Goal: Book appointment/travel/reservation

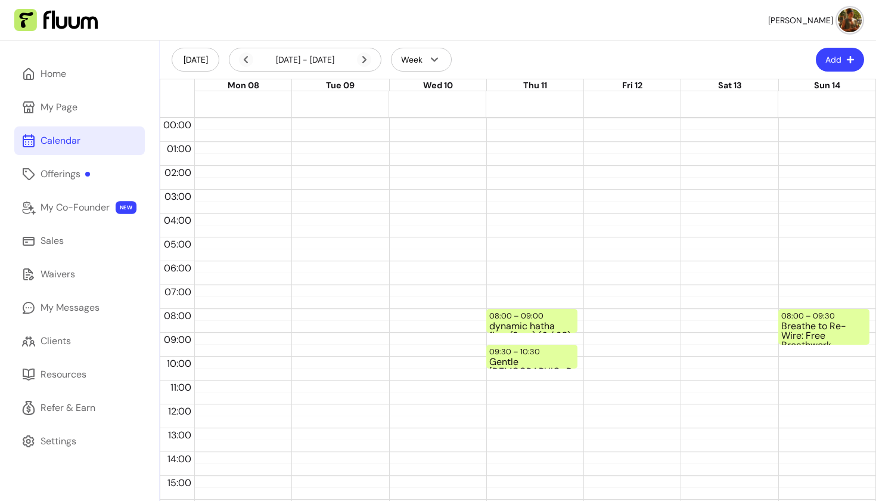
scroll to position [41, 0]
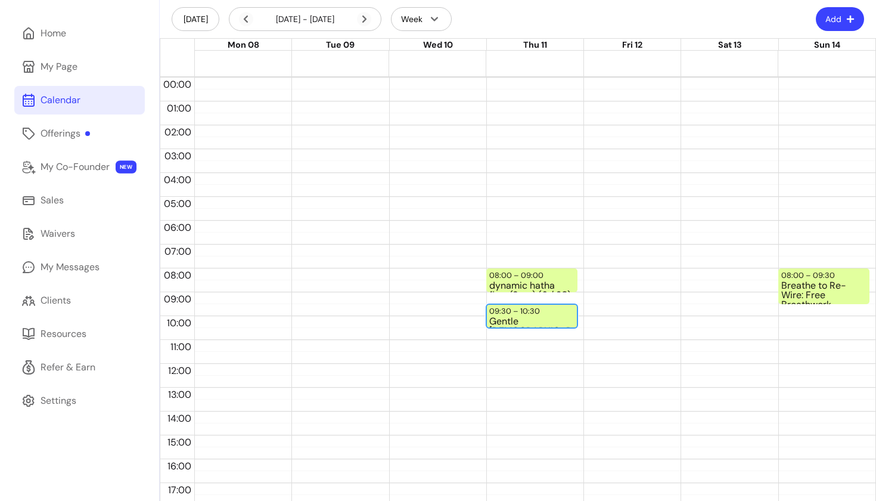
click at [528, 314] on div "09:30 – 10:30" at bounding box center [516, 310] width 54 height 11
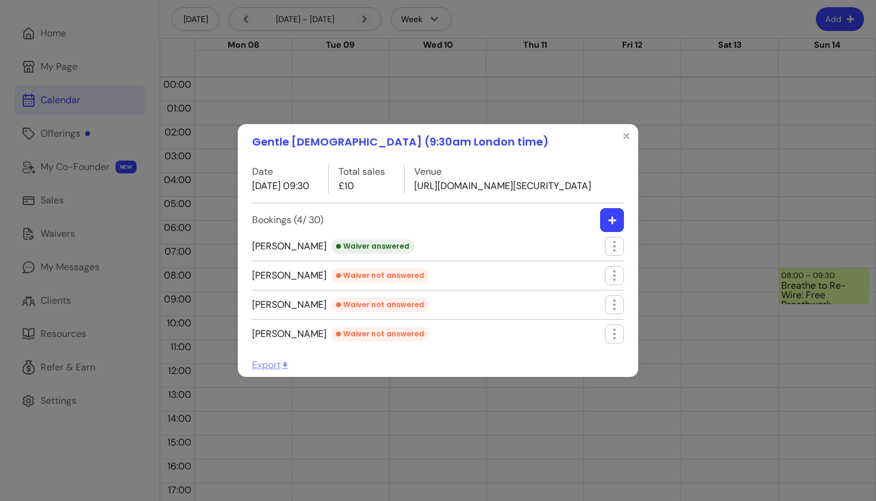
click at [610, 225] on icon "button" at bounding box center [612, 220] width 9 height 9
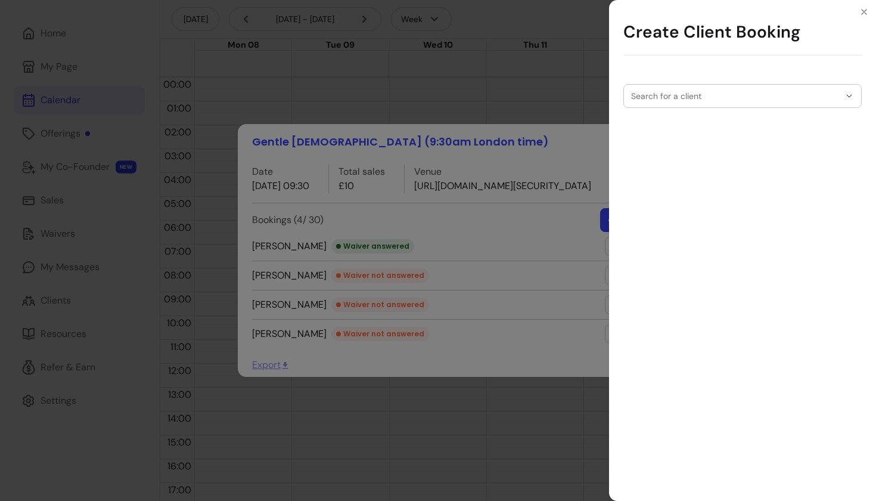
click at [684, 101] on input "Search for a client" at bounding box center [735, 96] width 209 height 12
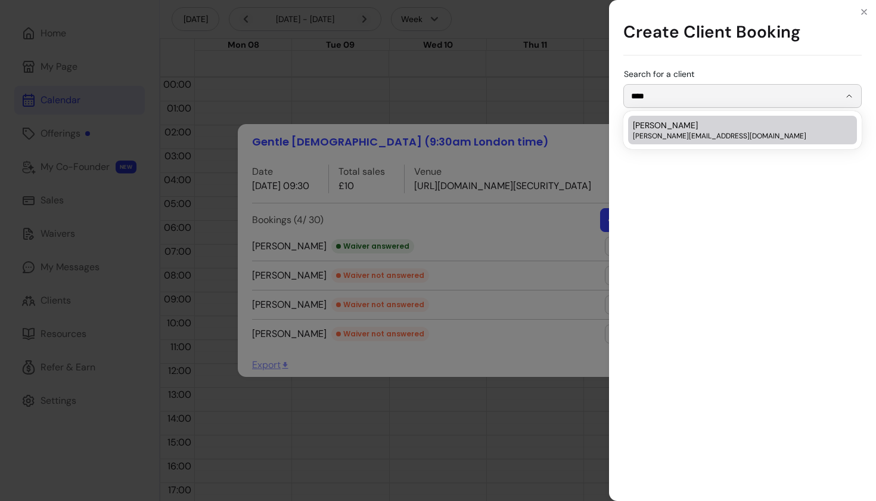
click at [652, 135] on span "[PERSON_NAME][EMAIL_ADDRESS][DOMAIN_NAME]" at bounding box center [736, 136] width 207 height 10
type input "*****"
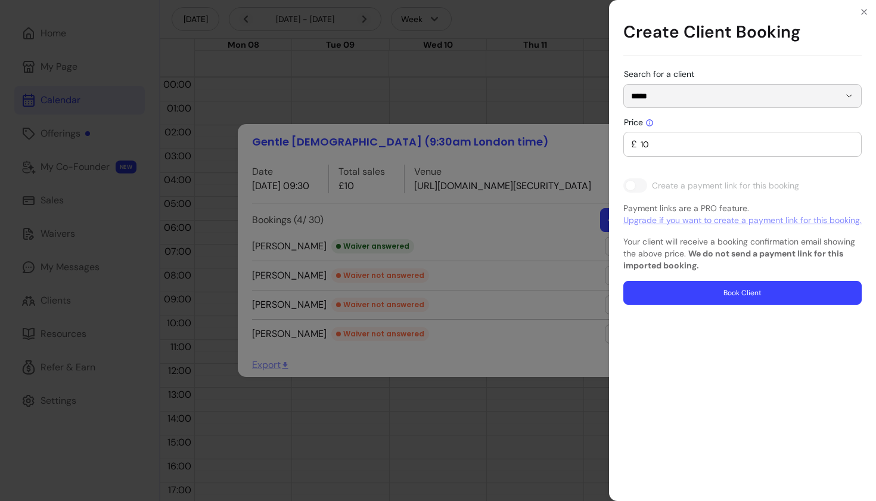
type input "0"
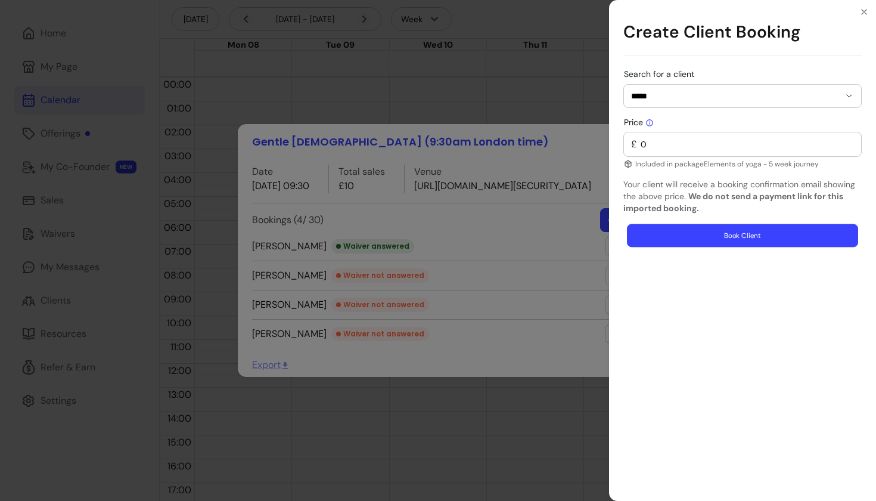
click at [707, 239] on button "Book Client" at bounding box center [742, 235] width 231 height 23
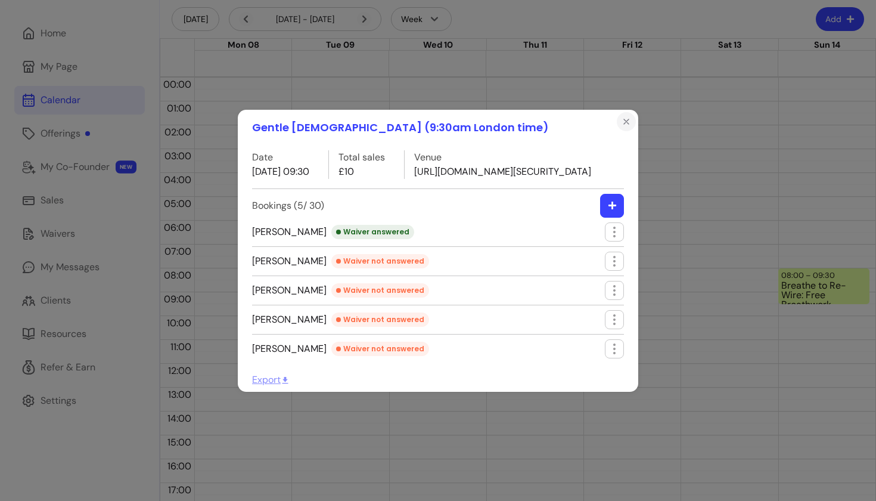
click at [625, 117] on icon "Close" at bounding box center [627, 122] width 10 height 10
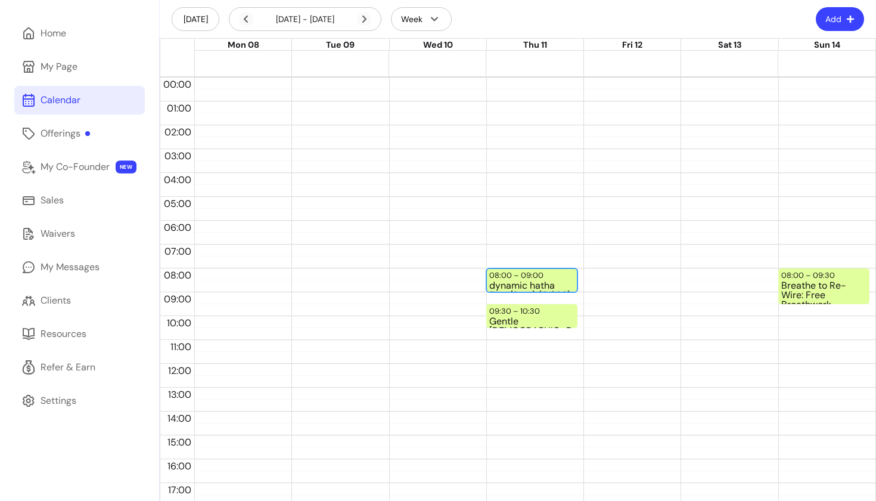
click at [514, 274] on div "08:00 – 09:00" at bounding box center [517, 274] width 57 height 11
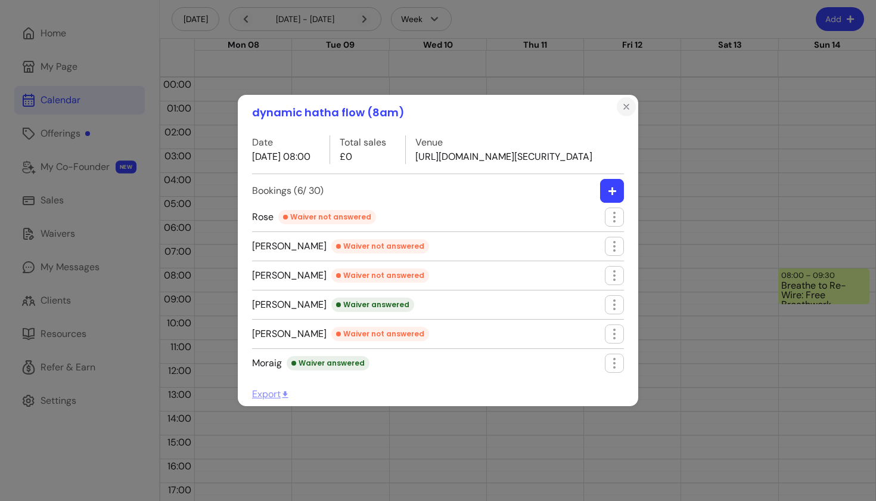
click at [627, 102] on icon "Close" at bounding box center [627, 107] width 10 height 10
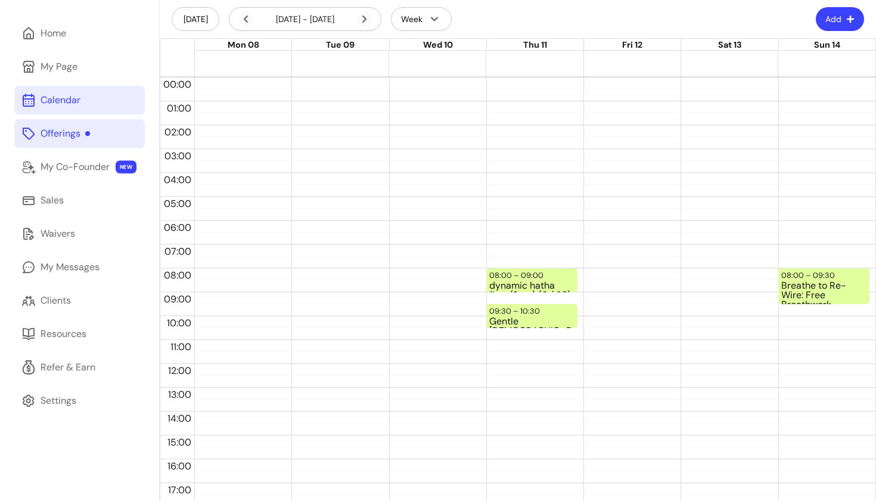
click at [70, 132] on div "Offerings" at bounding box center [65, 133] width 49 height 14
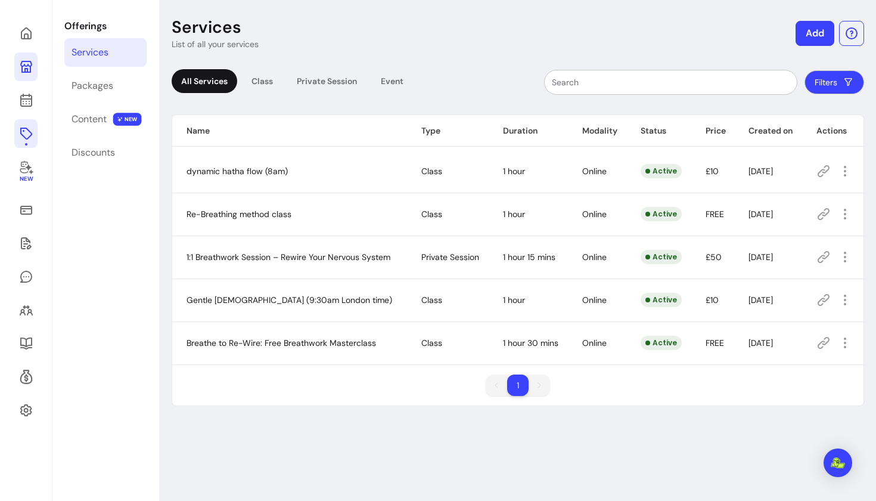
click at [26, 61] on icon at bounding box center [26, 67] width 12 height 12
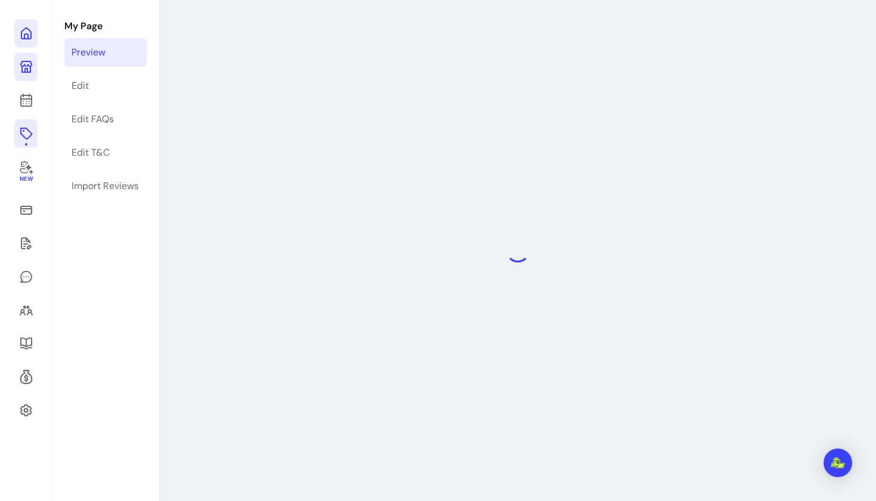
click at [26, 35] on icon at bounding box center [26, 33] width 14 height 14
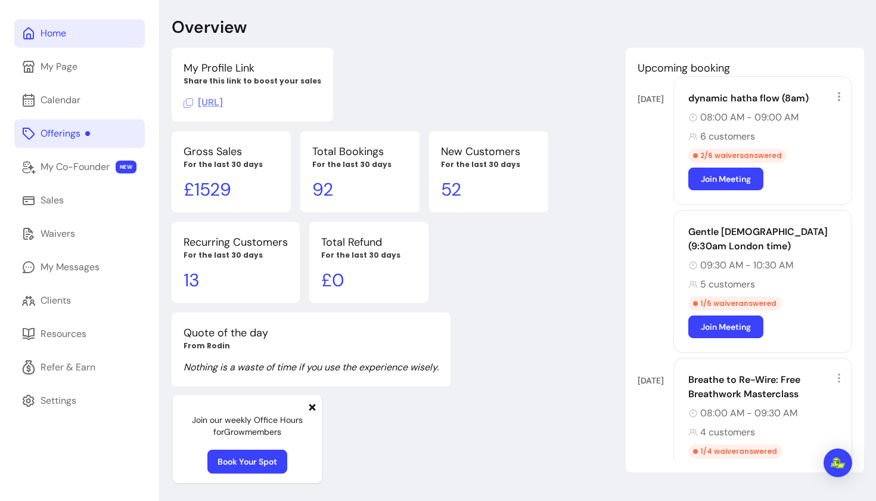
click at [71, 33] on link "Home" at bounding box center [79, 33] width 131 height 29
